Goal: Navigation & Orientation: Find specific page/section

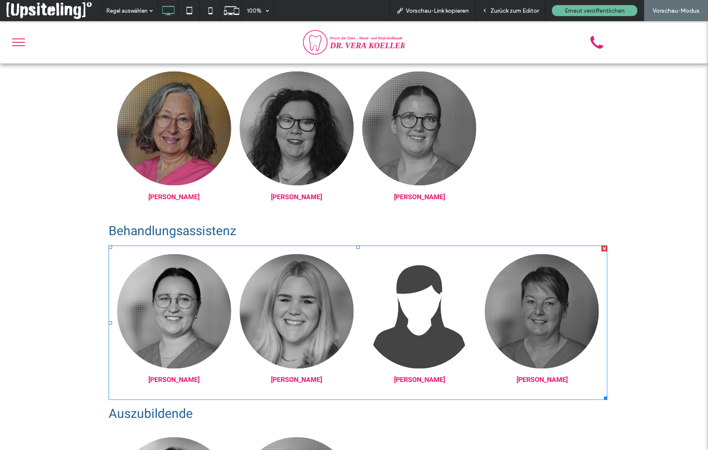
scroll to position [907, 0]
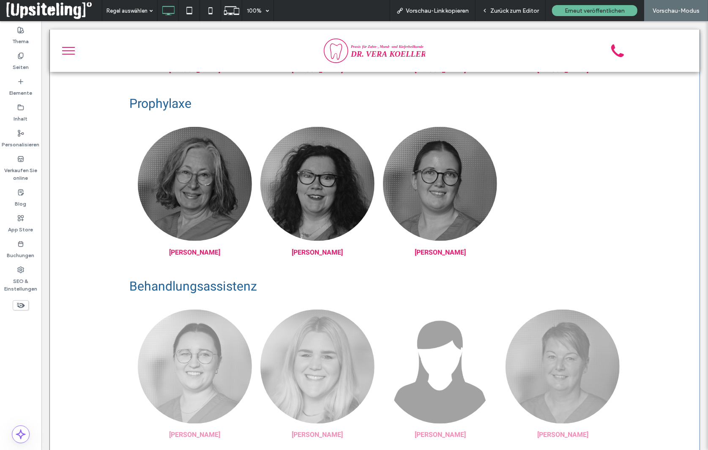
scroll to position [934, 0]
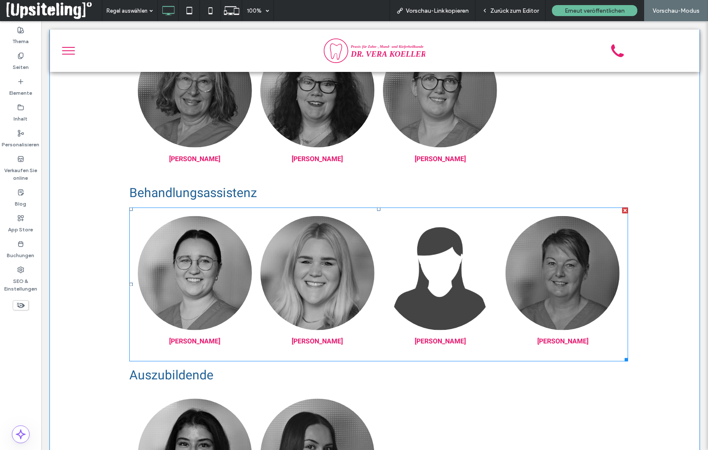
click at [442, 291] on link at bounding box center [440, 273] width 114 height 114
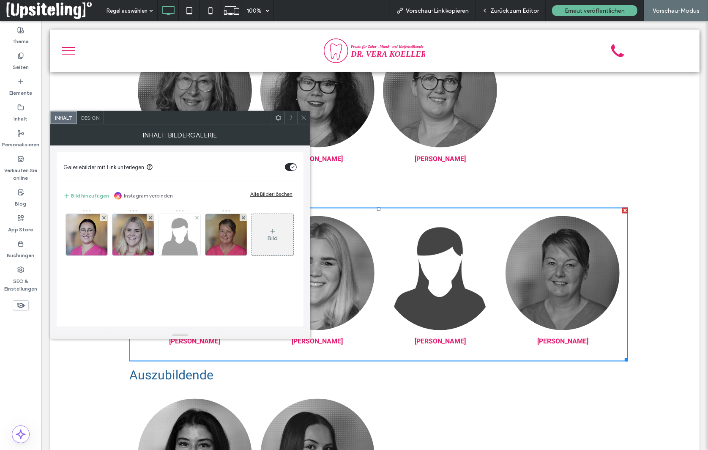
click at [192, 217] on img at bounding box center [180, 234] width 43 height 41
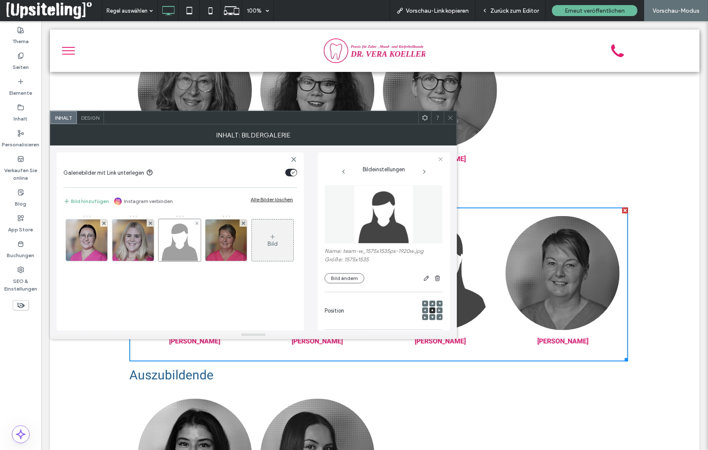
scroll to position [0, 0]
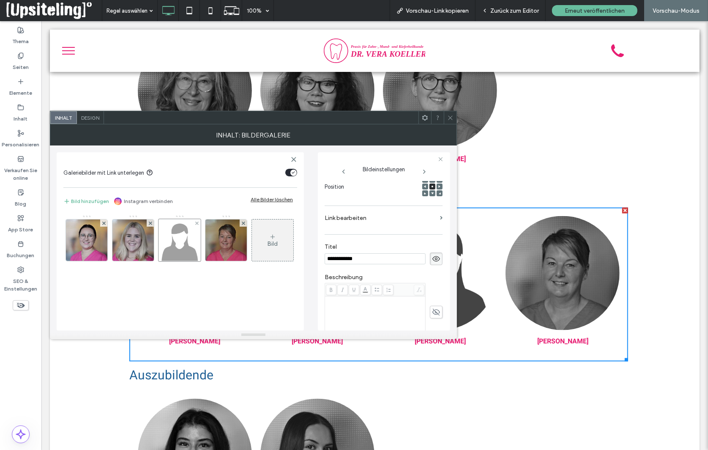
click at [194, 222] on div at bounding box center [196, 222] width 7 height 7
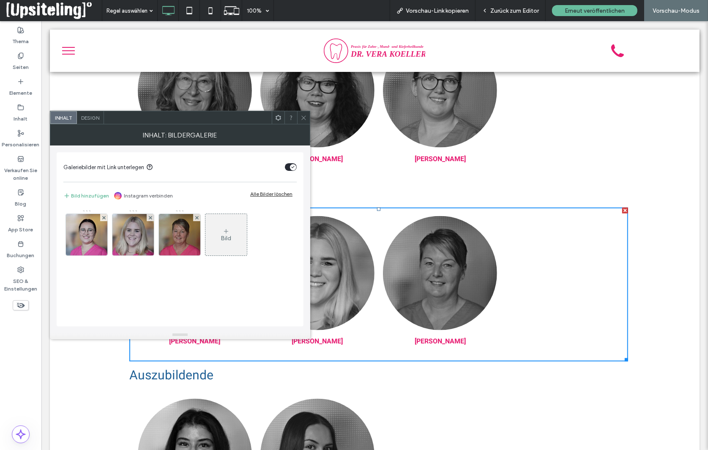
click at [303, 118] on icon at bounding box center [304, 118] width 6 height 6
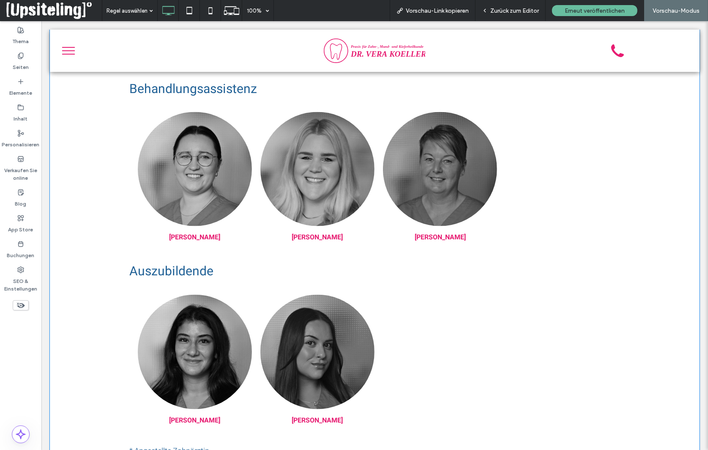
scroll to position [1007, 0]
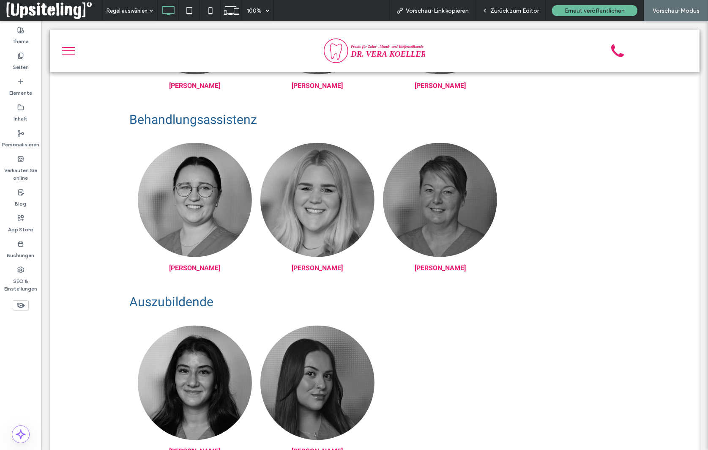
click at [56, 10] on span at bounding box center [54, 10] width 96 height 17
